Goal: Task Accomplishment & Management: Complete application form

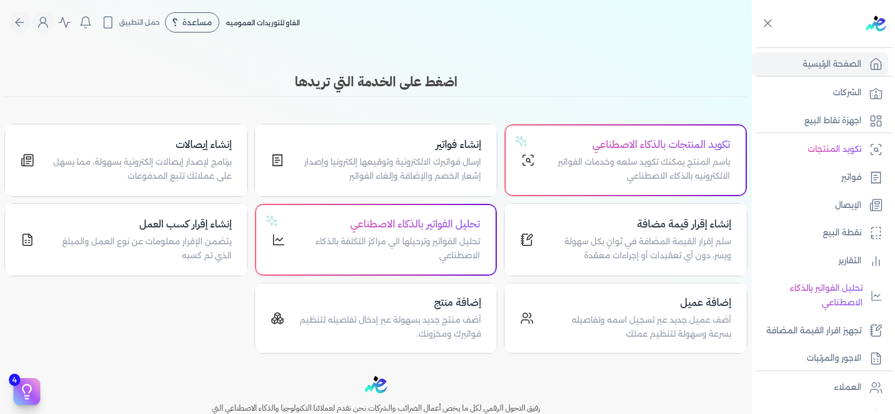
click at [800, 68] on link "الصفحة الرئيسية" at bounding box center [820, 65] width 137 height 24
click at [821, 172] on link "فواتير" at bounding box center [820, 178] width 137 height 24
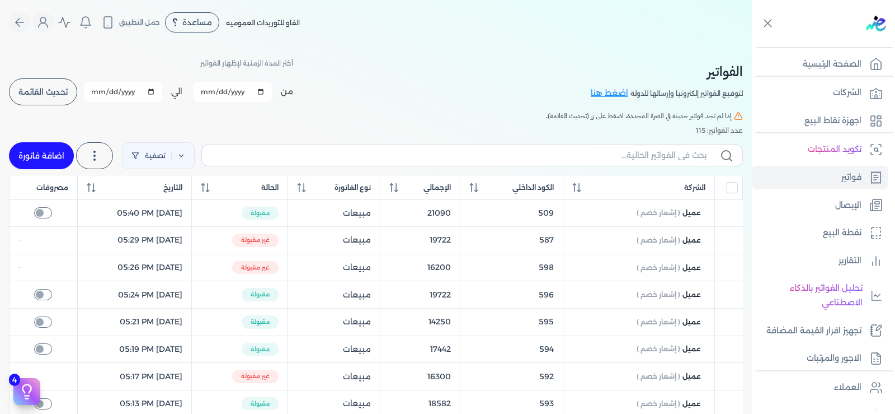
click at [34, 154] on link "اضافة فاتورة" at bounding box center [41, 155] width 65 height 27
select select "EGP"
select select "B"
select select "EGS"
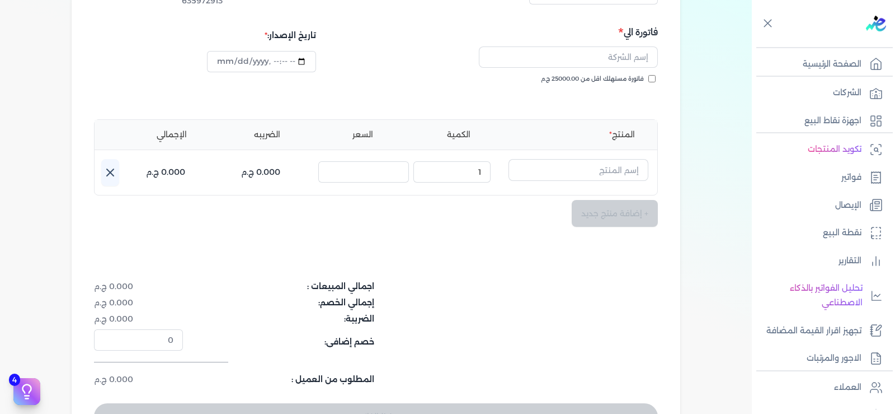
scroll to position [147, 0]
click at [584, 225] on div "+ إضافة منتج جديد" at bounding box center [376, 214] width 564 height 27
click at [586, 220] on div "+ إضافة منتج جديد" at bounding box center [376, 214] width 564 height 27
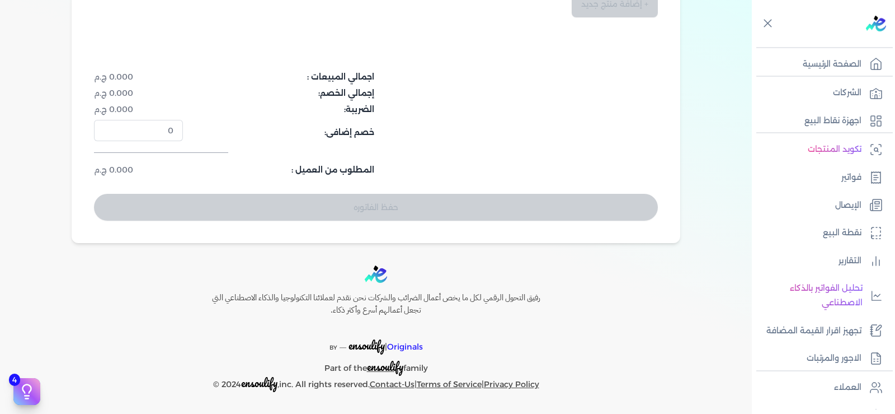
scroll to position [0, 0]
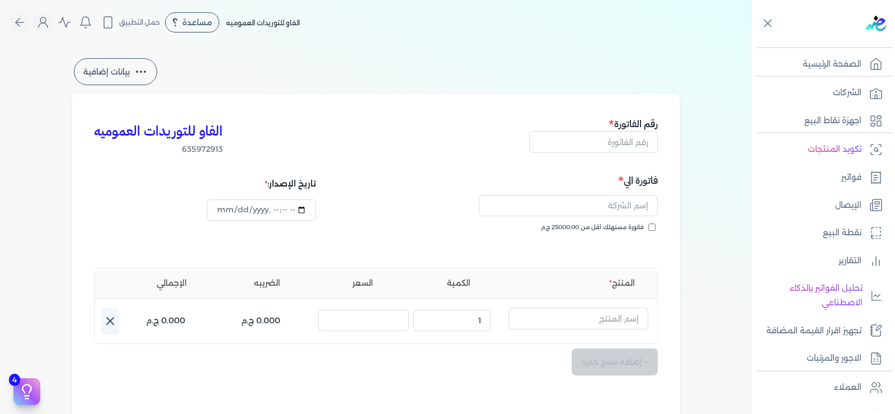
click at [145, 69] on icon at bounding box center [140, 71] width 13 height 13
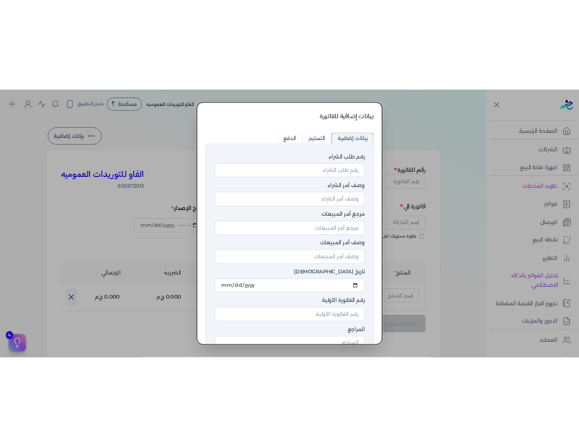
scroll to position [82, 0]
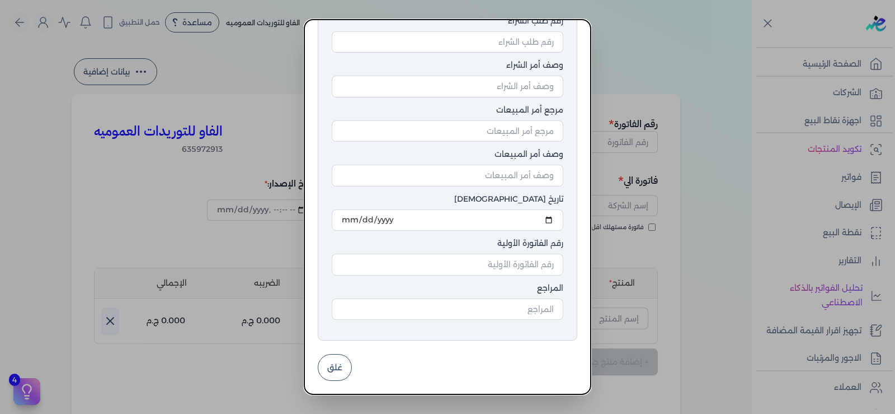
click at [348, 363] on button "غلق" at bounding box center [335, 367] width 34 height 27
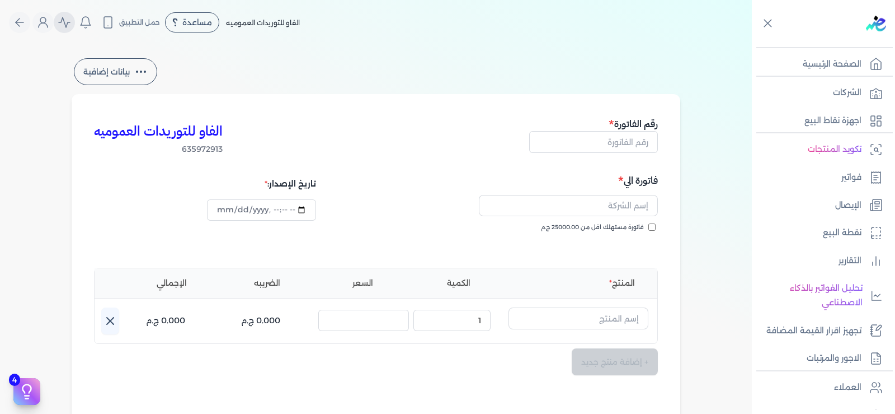
click at [67, 22] on icon "Global" at bounding box center [64, 22] width 13 height 13
click at [115, 26] on icon "Global" at bounding box center [107, 22] width 13 height 13
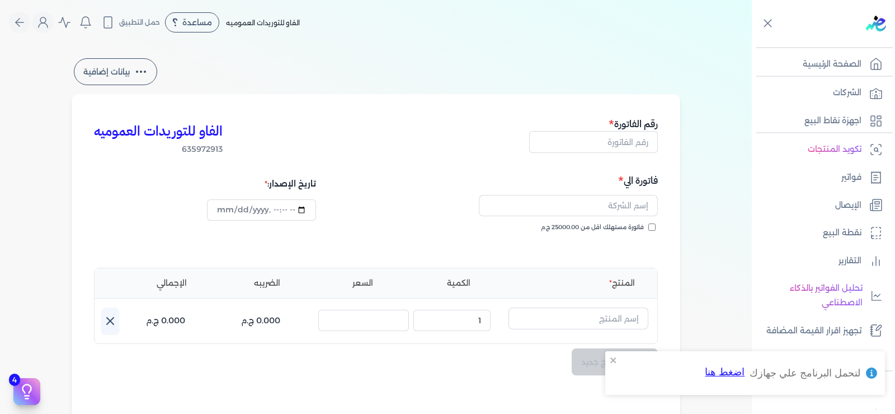
click at [744, 375] on button "اضغط هنا" at bounding box center [725, 372] width 41 height 27
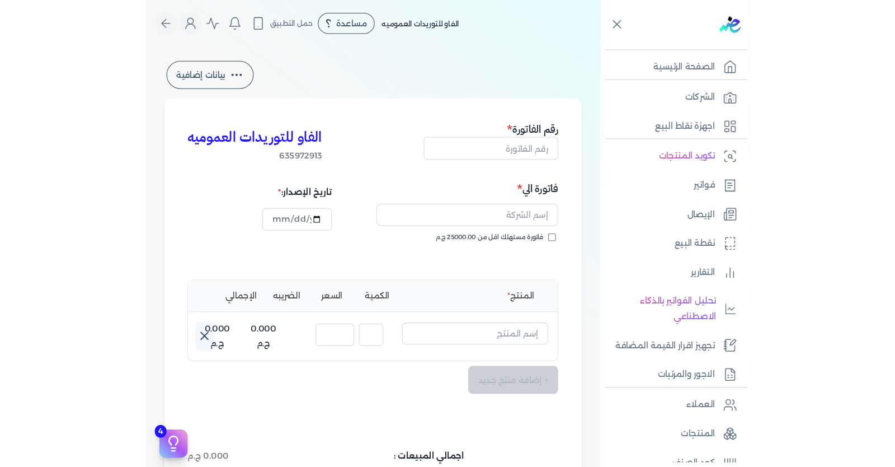
scroll to position [49, 0]
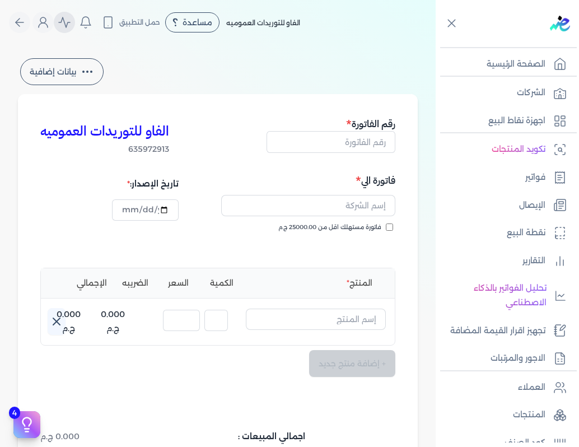
click at [71, 26] on icon "Global" at bounding box center [64, 22] width 13 height 13
click at [478, 172] on link "فواتير" at bounding box center [503, 178] width 137 height 24
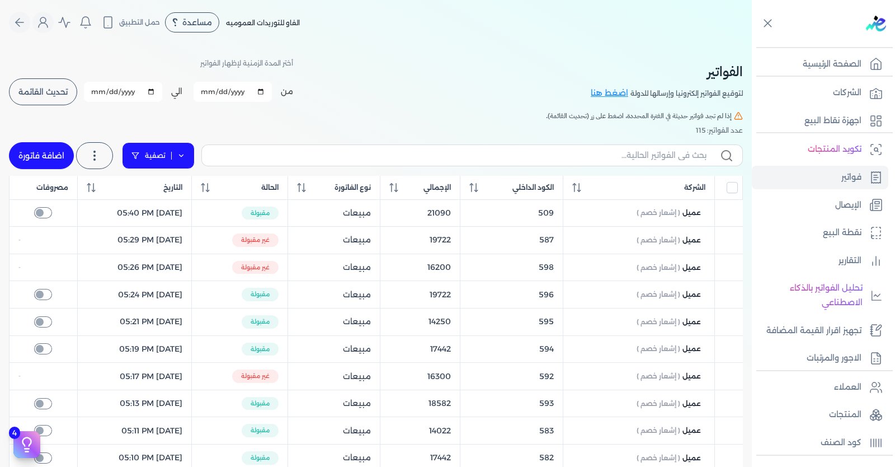
click at [185, 157] on icon at bounding box center [181, 156] width 8 height 8
click at [781, 64] on link "الصفحة الرئيسية" at bounding box center [820, 65] width 137 height 24
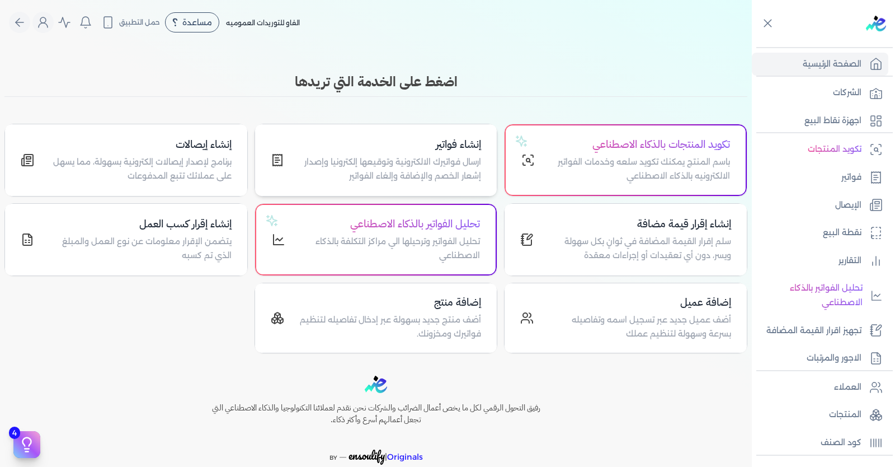
click at [466, 164] on p "ارسال فواتيرك الالكترونية وتوقيعها إلكترونيا وإصدار إشعار الخصم والإضافة وإلغاء…" at bounding box center [390, 169] width 184 height 29
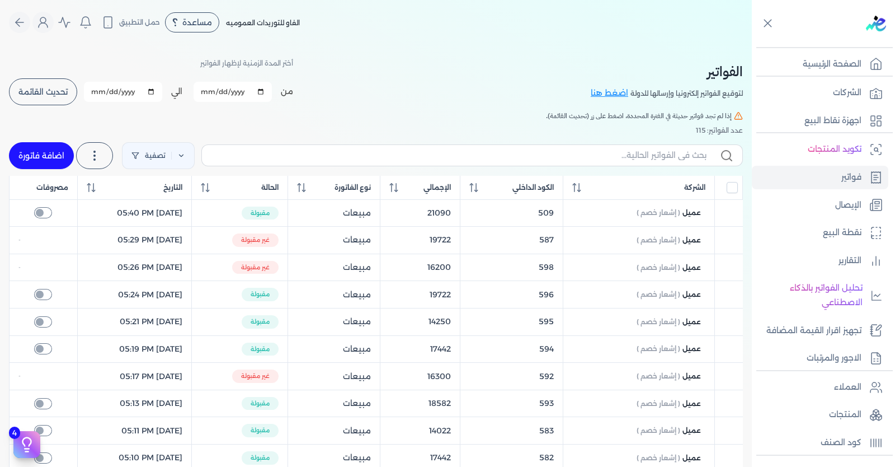
click at [36, 153] on link "اضافة فاتورة" at bounding box center [41, 155] width 65 height 27
select select "EGP"
select select "B"
select select "EGS"
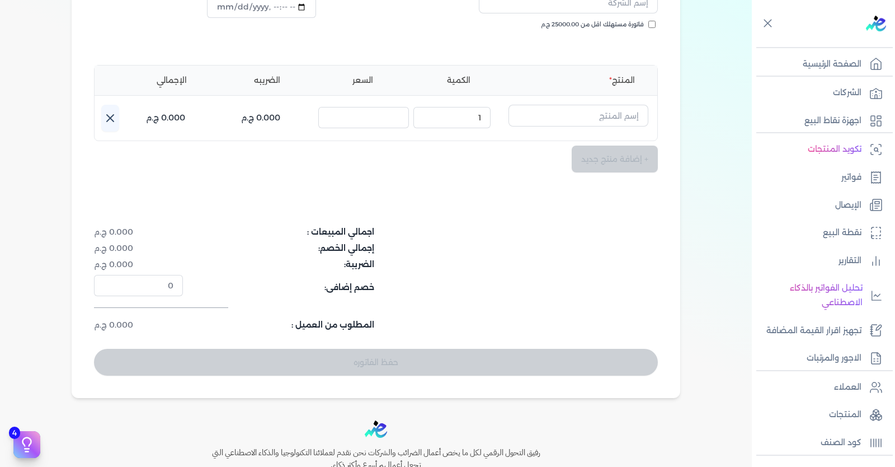
scroll to position [185, 0]
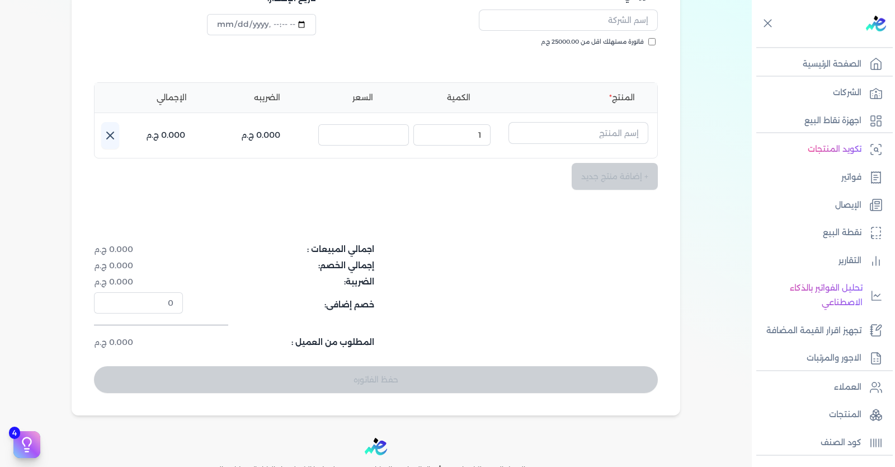
click at [592, 176] on div "+ إضافة منتج جديد" at bounding box center [376, 176] width 564 height 27
click at [608, 136] on input "text" at bounding box center [579, 132] width 140 height 21
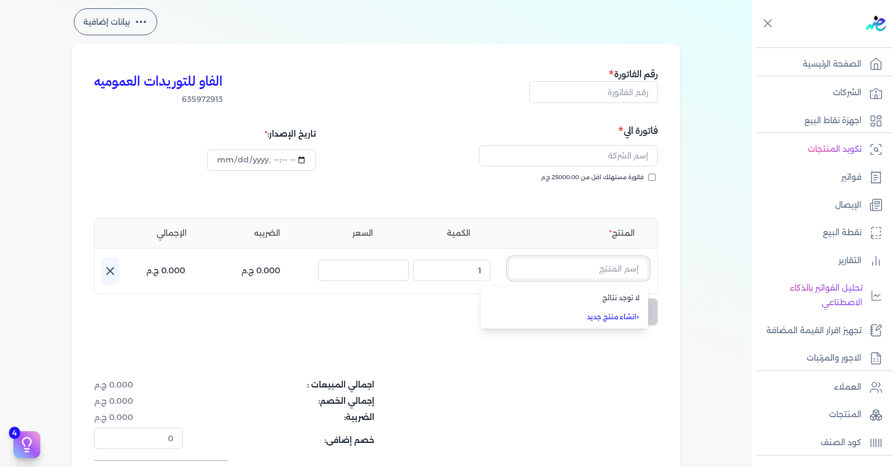
scroll to position [0, 0]
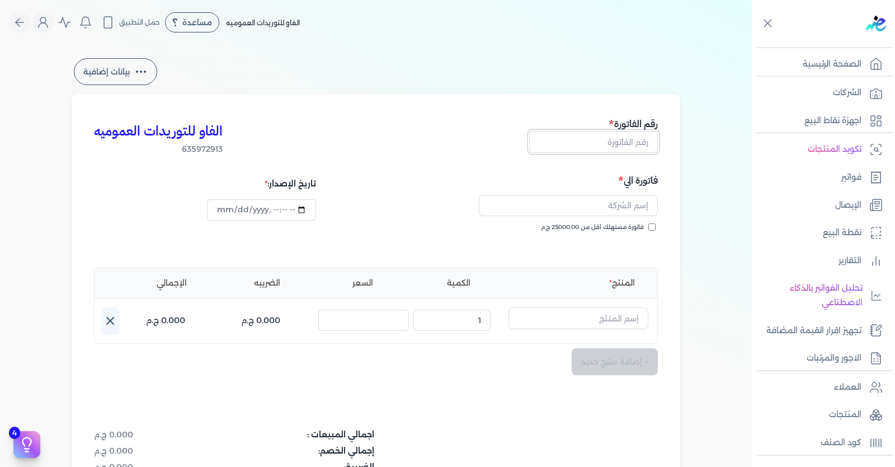
click at [569, 137] on input "text" at bounding box center [593, 141] width 129 height 21
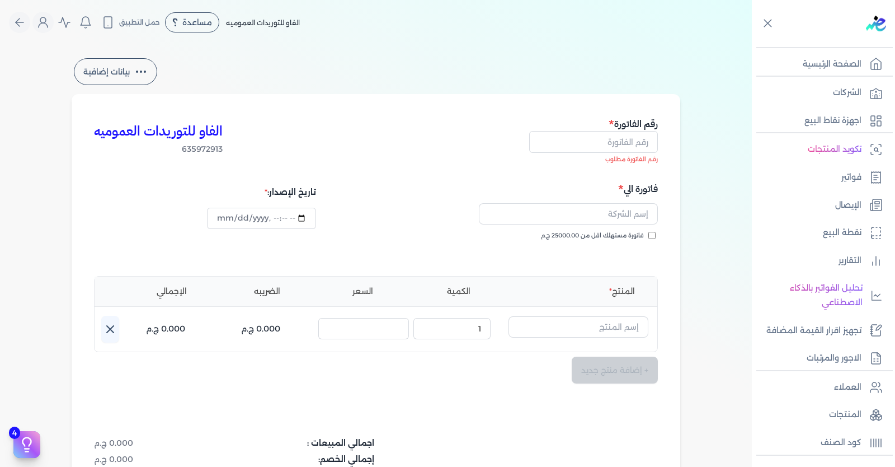
click at [441, 39] on nav "Toggle Navigation الاسعار العمولات مساعدة خدمة العملاء دليل المستخدم تسجيل الدخ…" at bounding box center [376, 22] width 752 height 45
click at [425, 73] on div "بيانات إضافية" at bounding box center [376, 71] width 609 height 31
click at [861, 172] on p "فواتير" at bounding box center [852, 177] width 20 height 15
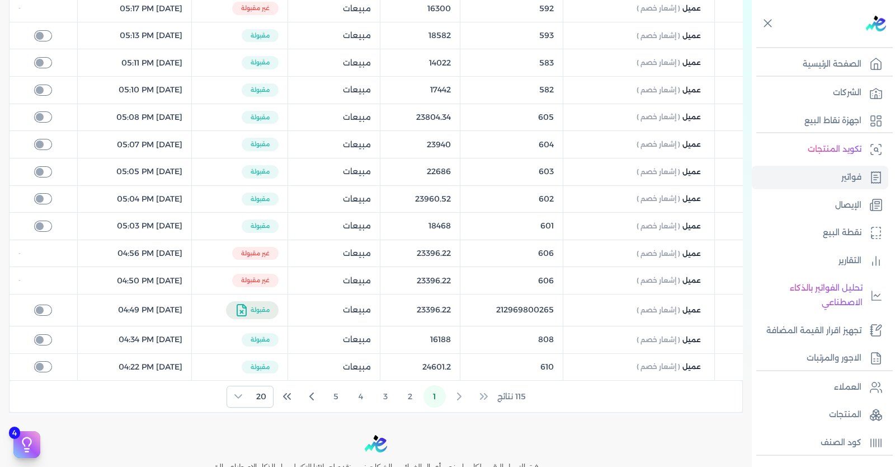
scroll to position [448, 0]
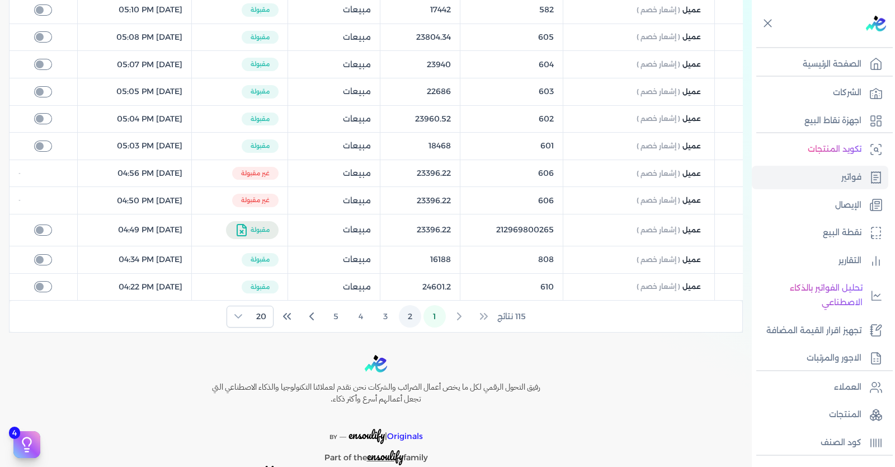
click at [417, 320] on button "2" at bounding box center [410, 316] width 22 height 22
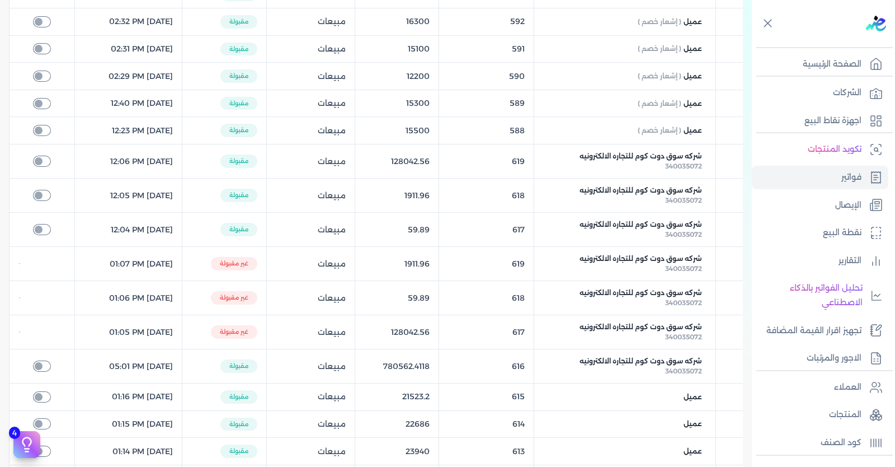
scroll to position [302, 0]
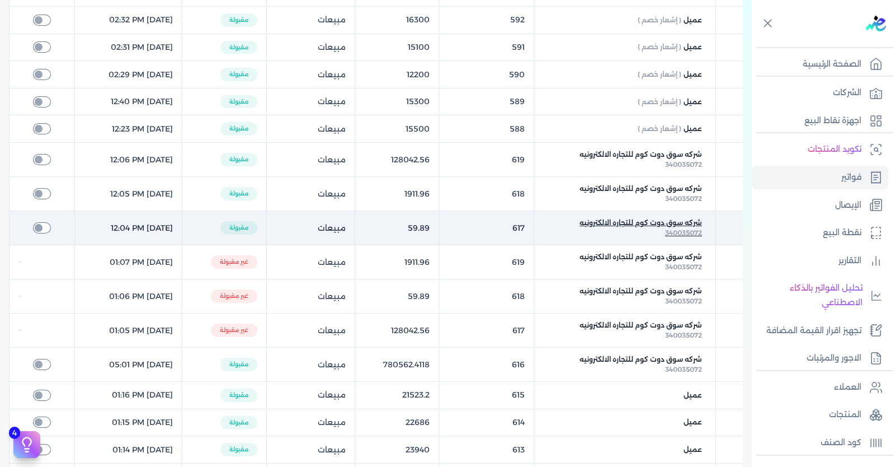
click at [611, 222] on span "شركه سوق دوت كوم للتجاره الالكترونيه" at bounding box center [641, 223] width 123 height 10
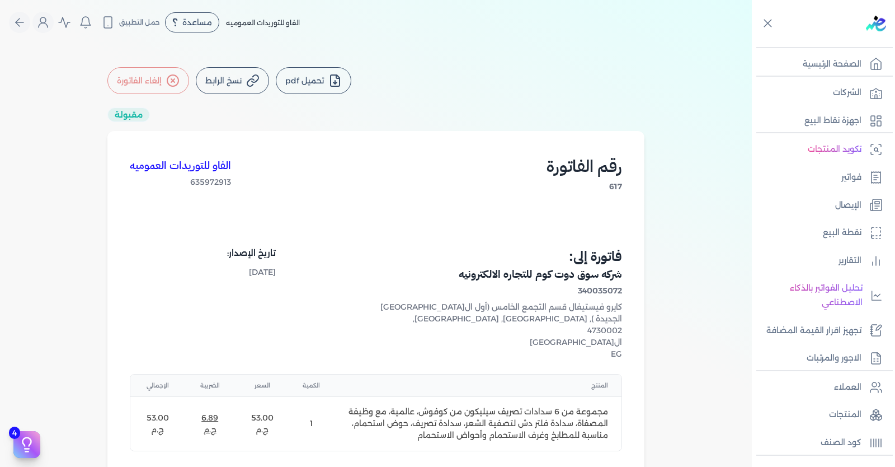
click at [312, 77] on button "تحميل pdf" at bounding box center [314, 80] width 76 height 27
